Goal: Task Accomplishment & Management: Manage account settings

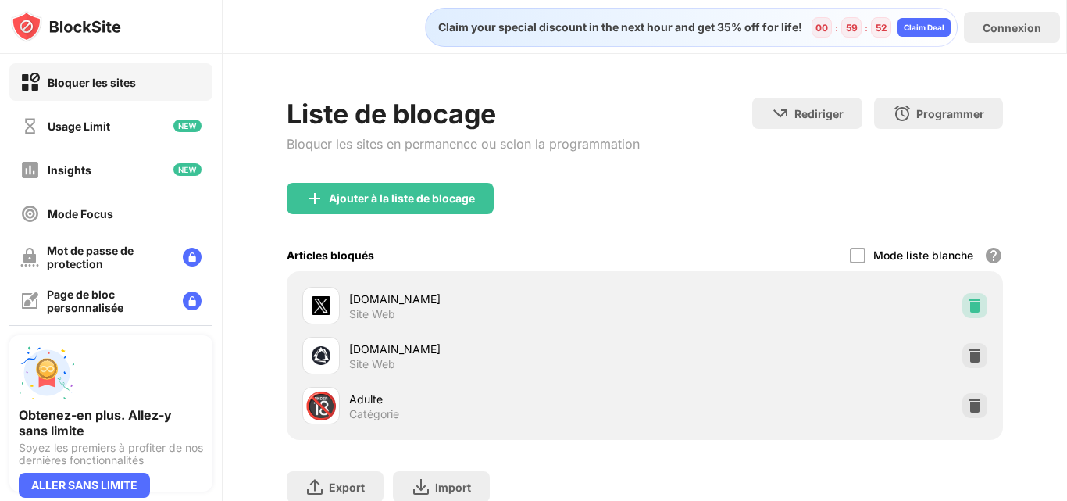
click at [962, 297] on div at bounding box center [974, 305] width 25 height 25
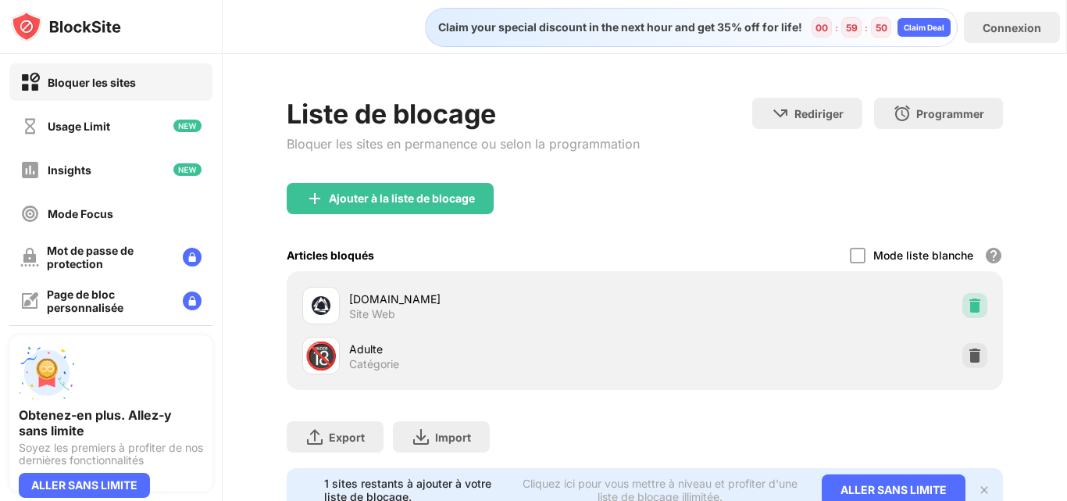
click at [962, 297] on div at bounding box center [974, 305] width 25 height 25
